Goal: Information Seeking & Learning: Find specific fact

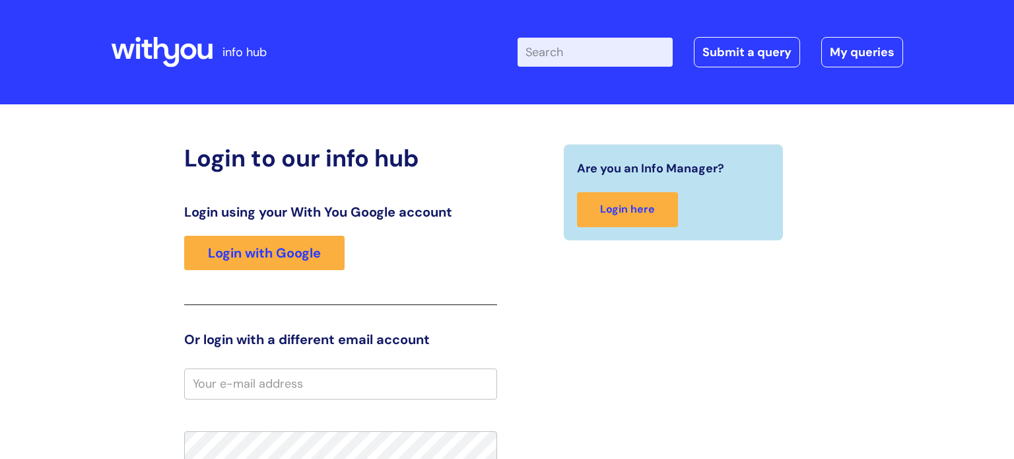
click at [572, 57] on input "Enter your search term here..." at bounding box center [594, 52] width 155 height 29
type input "birthday"
click button "Search" at bounding box center [0, 0] width 0 height 0
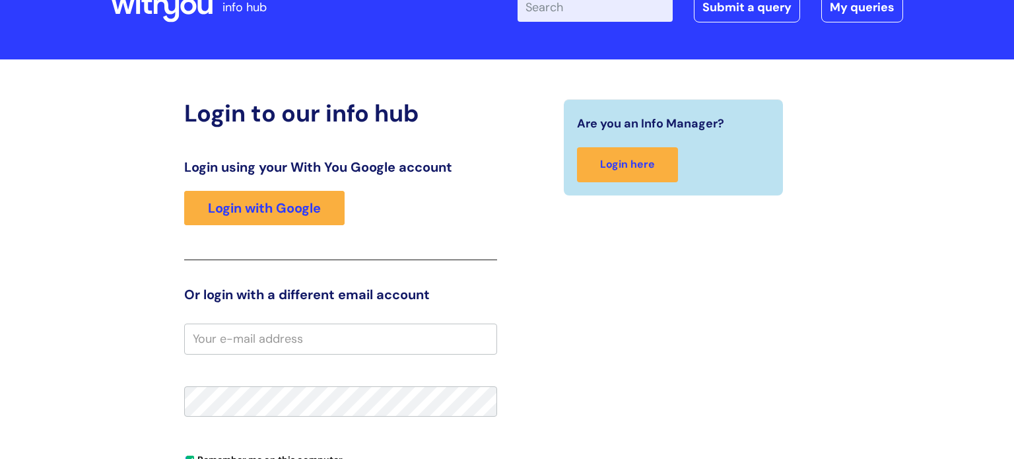
scroll to position [28, 0]
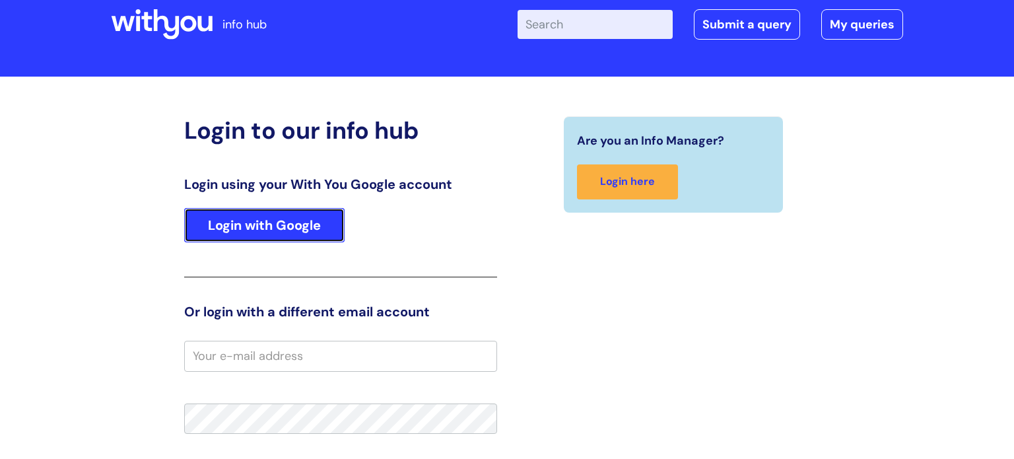
click at [288, 230] on link "Login with Google" at bounding box center [264, 225] width 160 height 34
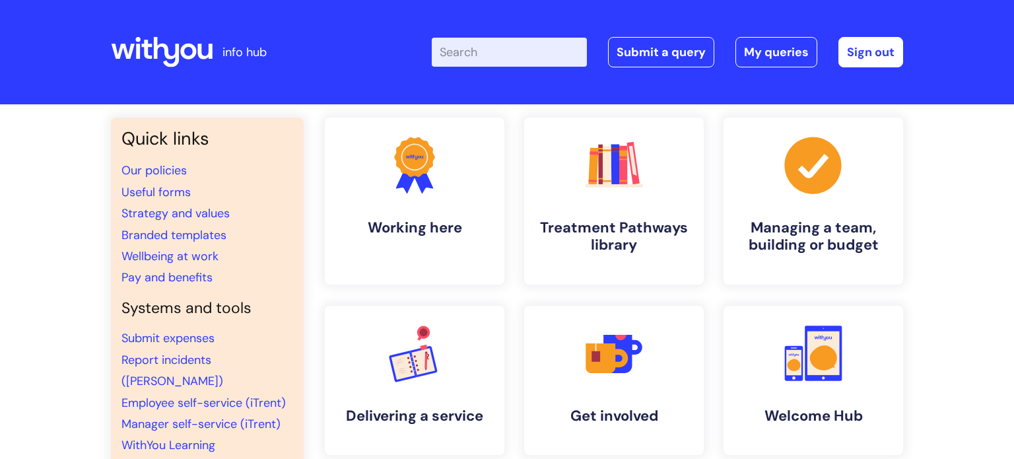
click at [538, 59] on input "Enter your search term here..." at bounding box center [509, 52] width 155 height 29
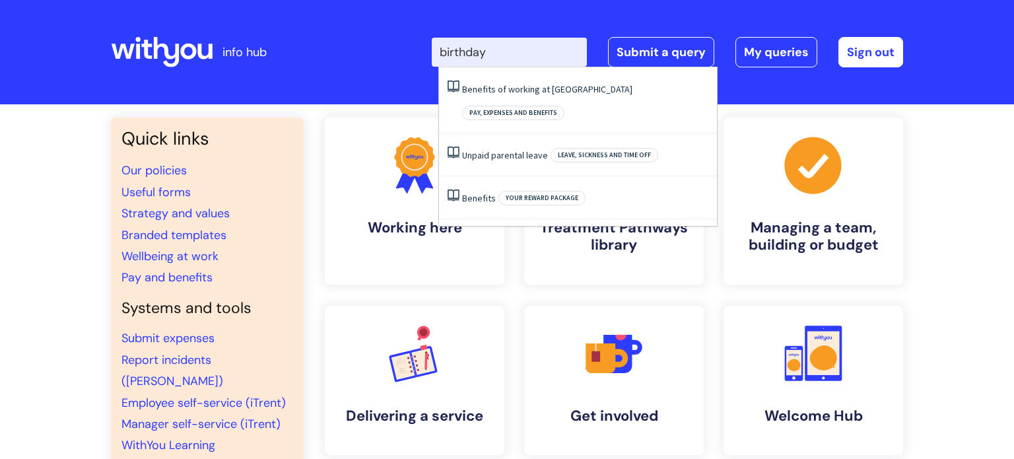
type input "birthday"
click button "Search" at bounding box center [0, 0] width 0 height 0
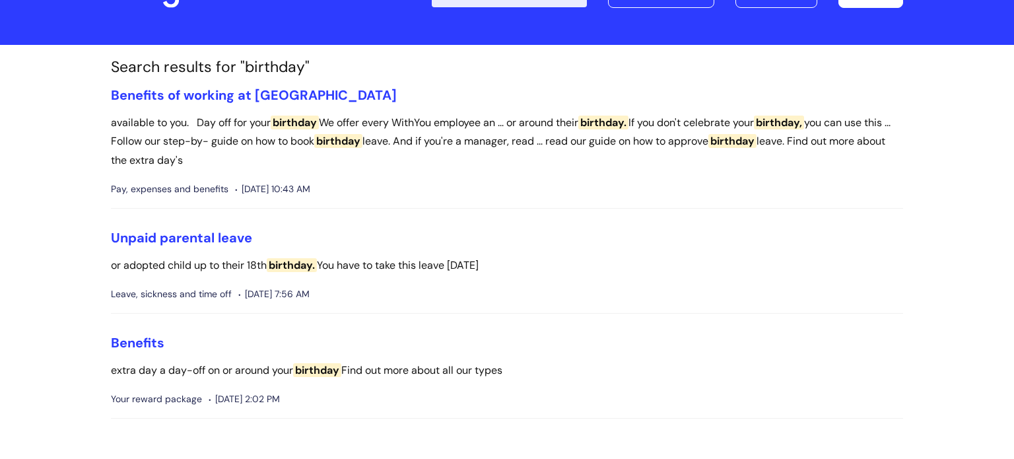
scroll to position [55, 0]
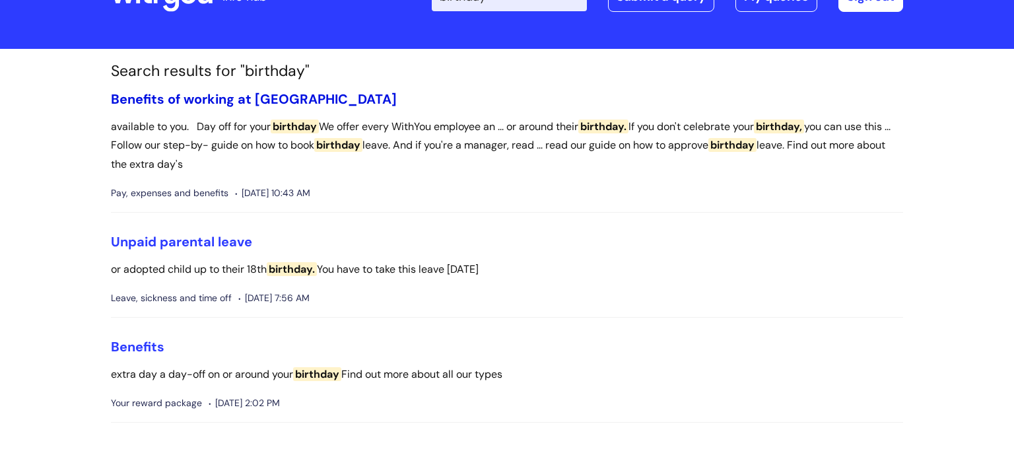
click at [235, 100] on link "Benefits of working at [GEOGRAPHIC_DATA]" at bounding box center [254, 98] width 286 height 17
